Goal: Information Seeking & Learning: Learn about a topic

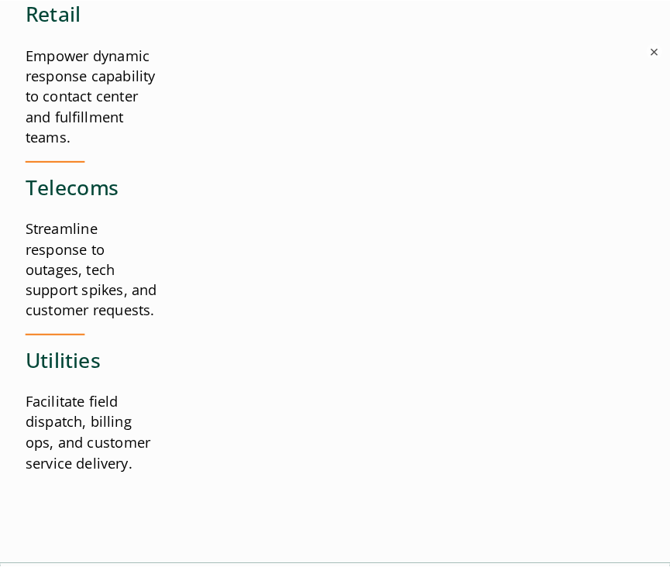
scroll to position [3229, 0]
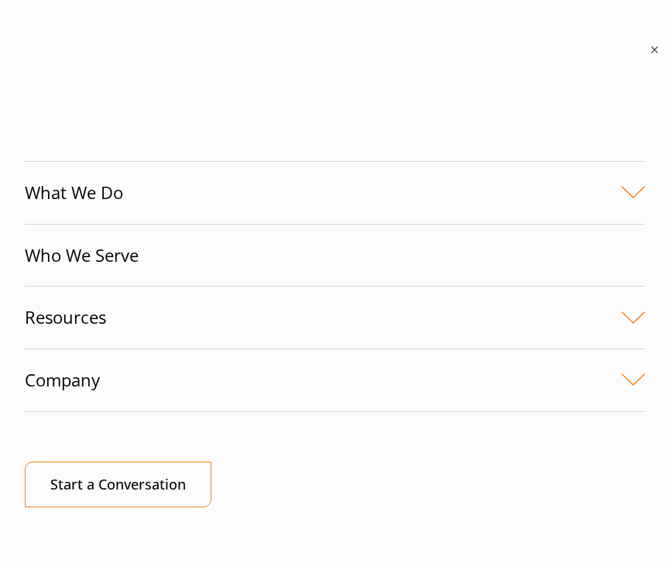
click at [621, 379] on link "Company" at bounding box center [335, 381] width 621 height 62
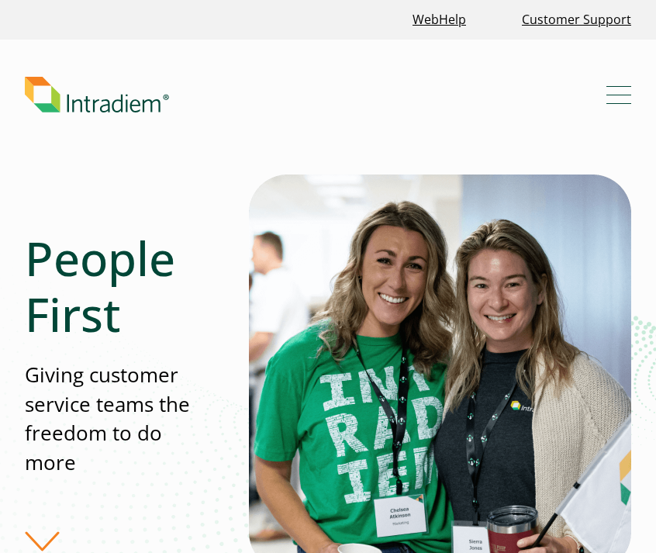
click at [618, 95] on span "Mobile Navigation Button" at bounding box center [618, 96] width 25 height 2
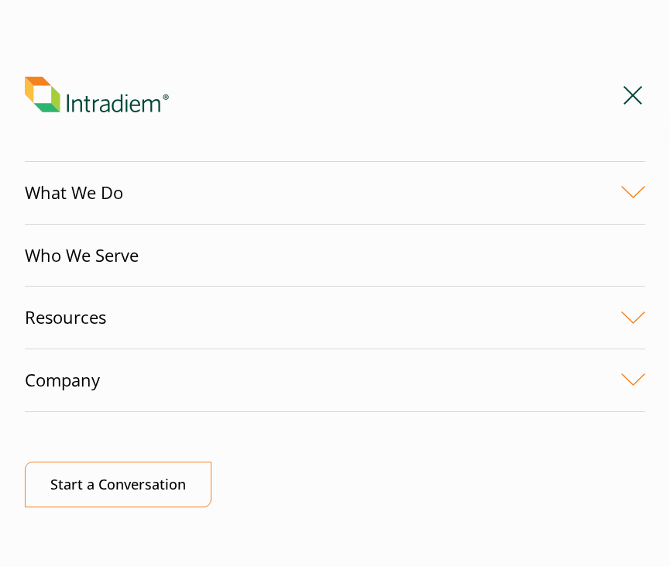
click at [619, 377] on link "Company" at bounding box center [335, 381] width 621 height 62
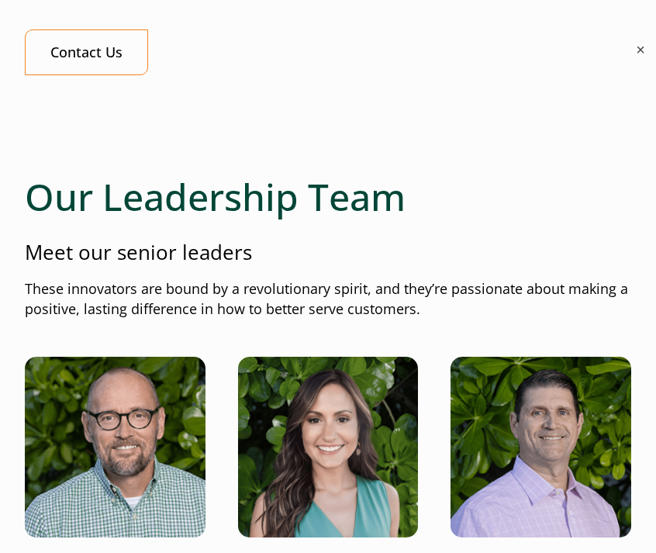
scroll to position [2196, 0]
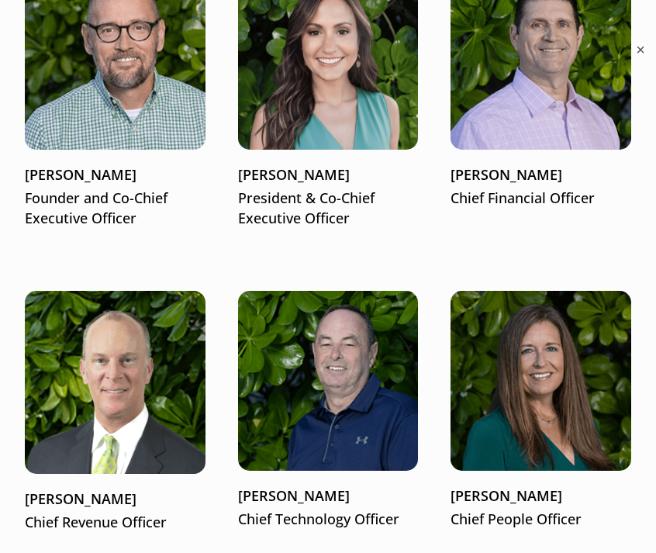
copy p "Matt McConnell"
copy p "[PERSON_NAME]"
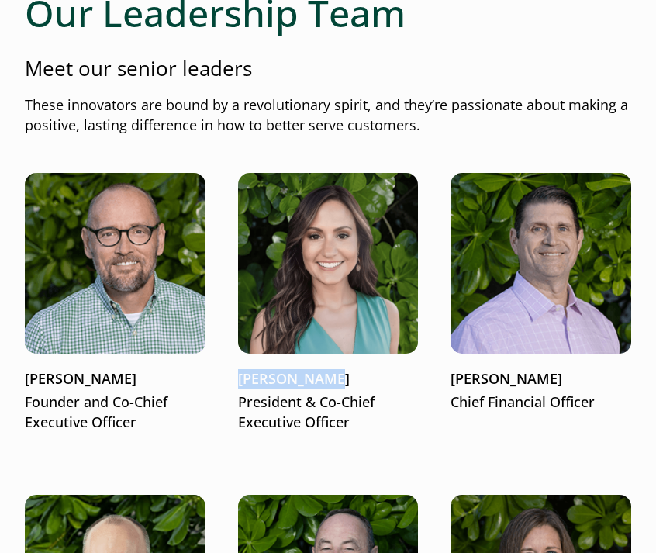
scroll to position [2021, 0]
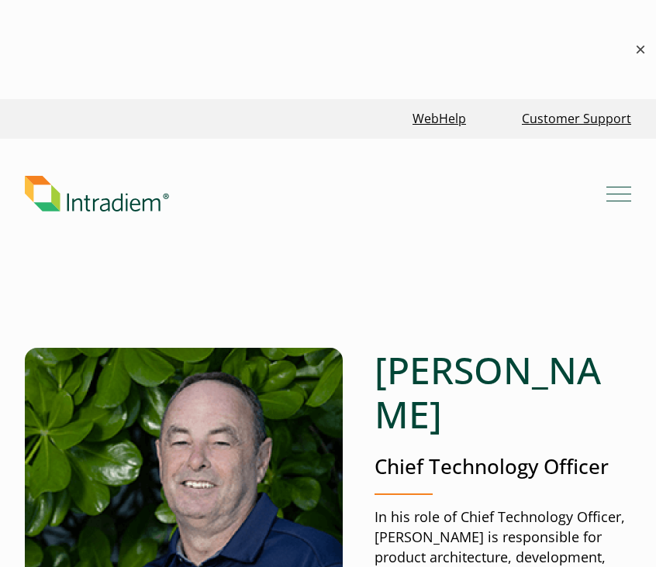
click at [643, 53] on button "×" at bounding box center [640, 49] width 19 height 19
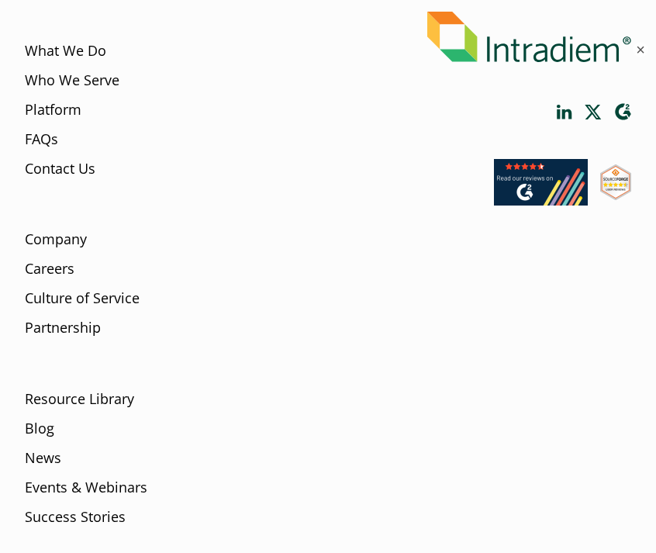
scroll to position [5121, 0]
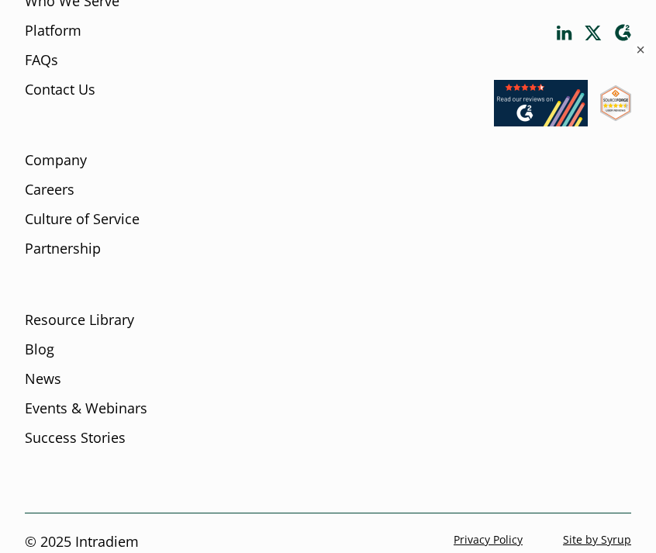
click at [328, 544] on div "© 2025 Intradiem Privacy Policy Site by Syrup" at bounding box center [328, 542] width 606 height 58
